Goal: Check status

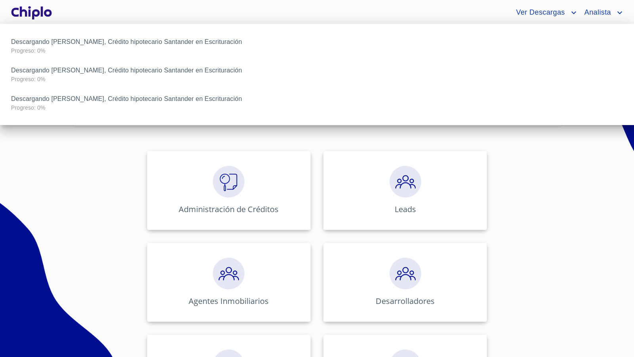
click at [134, 204] on div at bounding box center [317, 178] width 634 height 357
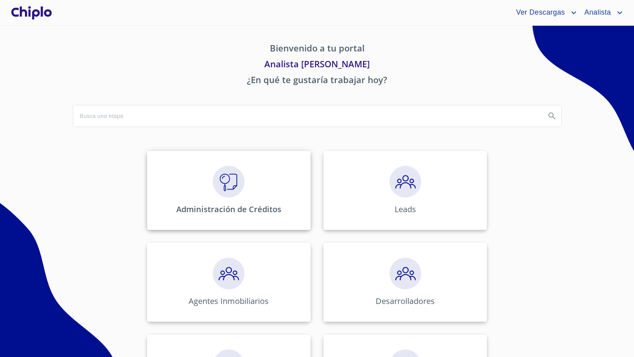
click at [235, 186] on img at bounding box center [229, 182] width 32 height 32
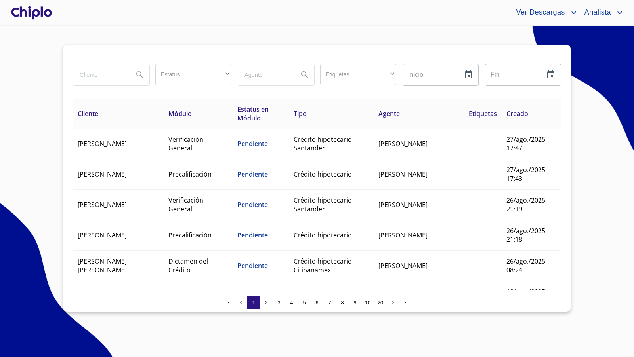
click at [101, 74] on input "search" at bounding box center [100, 74] width 54 height 21
type input "[PERSON_NAME]"
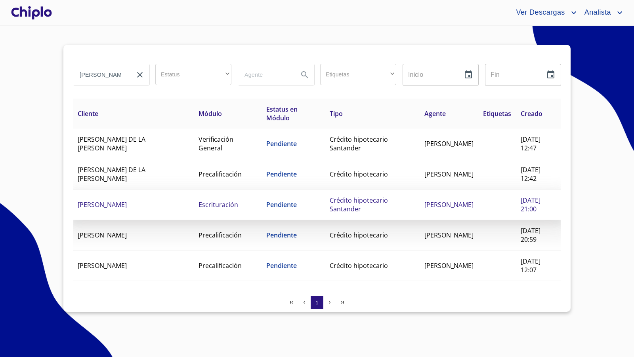
click at [343, 206] on td "Crédito hipotecario Santander" at bounding box center [372, 205] width 95 height 31
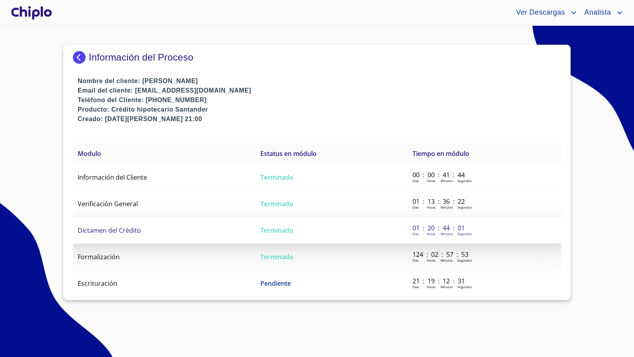
click at [142, 229] on td "Dictamen del Crédito" at bounding box center [164, 231] width 183 height 27
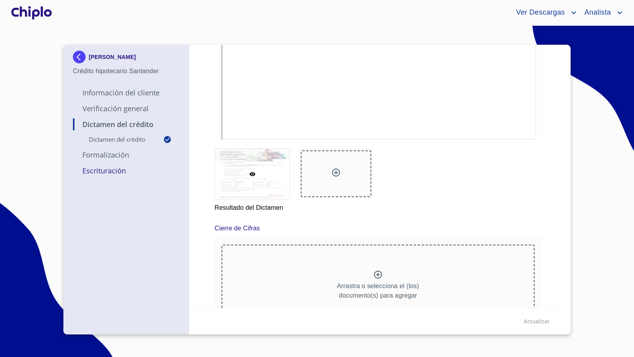
scroll to position [292, 0]
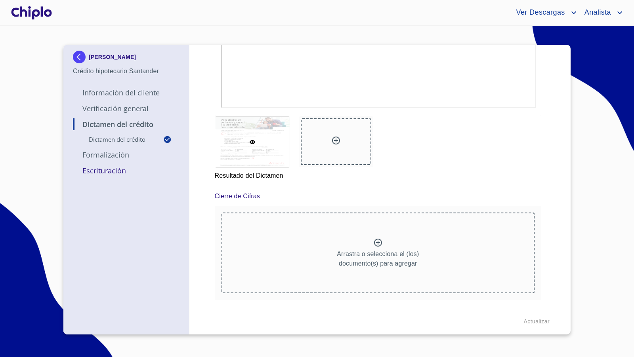
click at [124, 174] on p "Escrituración" at bounding box center [126, 171] width 107 height 10
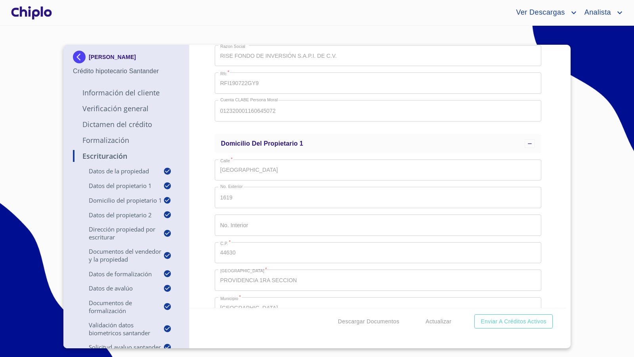
scroll to position [0, 0]
